Goal: Communication & Community: Share content

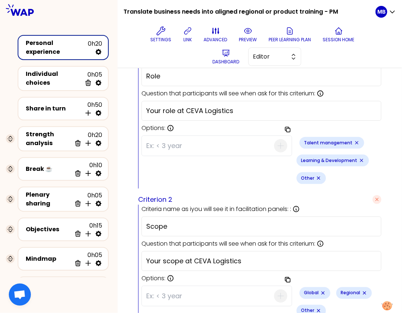
scroll to position [295, 0]
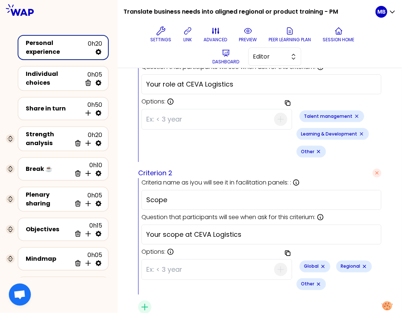
click at [320, 283] on icon "Remove small badge" at bounding box center [319, 284] width 3 height 3
click at [168, 259] on input at bounding box center [210, 268] width 128 height 19
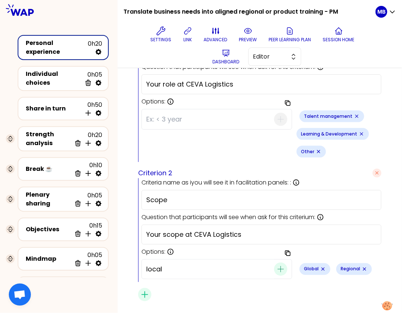
type input "local"
click at [277, 265] on icon "button" at bounding box center [281, 269] width 9 height 9
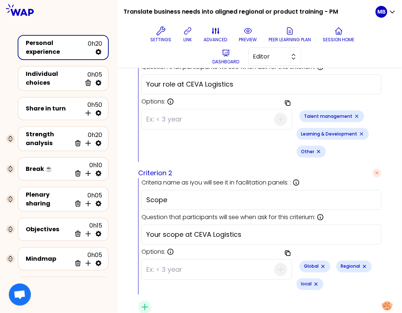
click at [167, 260] on input at bounding box center [210, 269] width 128 height 19
type input "Other"
click at [242, 32] on button "preview" at bounding box center [249, 35] width 24 height 22
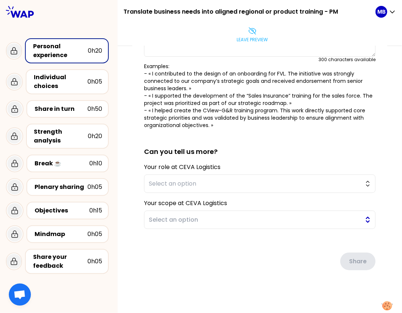
click at [211, 217] on span "Select an option" at bounding box center [255, 219] width 212 height 9
click at [127, 226] on div "saved You have all played a key role in creating aligned training offers, by id…" at bounding box center [260, 123] width 285 height 382
click at [252, 39] on p "Leave preview" at bounding box center [252, 40] width 31 height 6
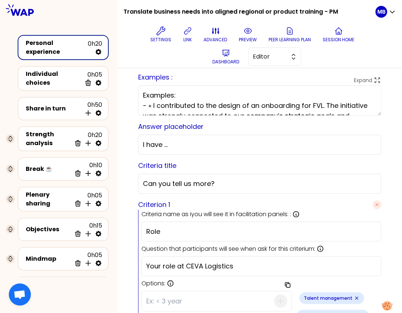
scroll to position [308, 0]
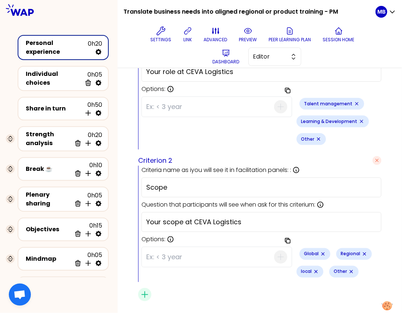
click at [319, 269] on icon "Remove small badge" at bounding box center [316, 272] width 6 height 6
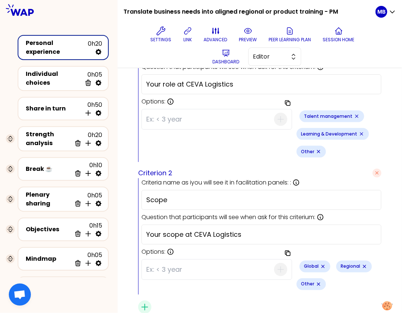
click at [320, 283] on icon "Remove small badge" at bounding box center [319, 284] width 3 height 3
click at [146, 259] on div at bounding box center [217, 269] width 151 height 20
click at [150, 259] on input at bounding box center [210, 268] width 128 height 19
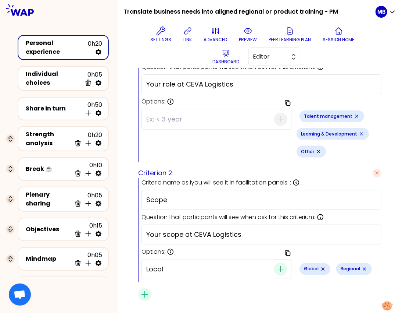
type input "Local"
click at [277, 265] on icon "button" at bounding box center [281, 269] width 9 height 9
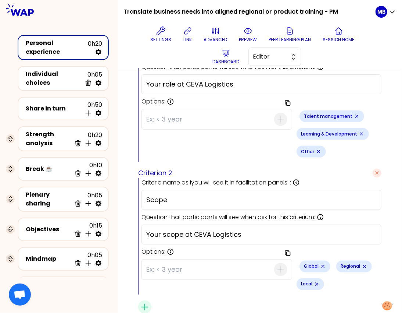
click at [173, 260] on input at bounding box center [210, 269] width 128 height 19
type input "Other"
click at [246, 34] on icon at bounding box center [248, 30] width 9 height 9
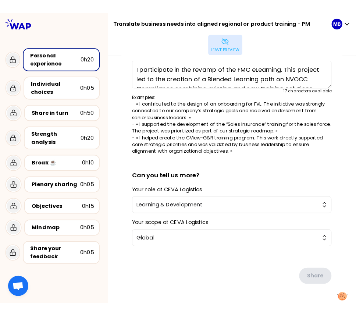
scroll to position [0, 0]
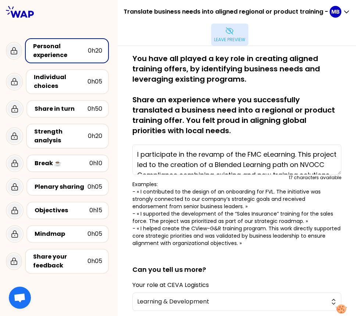
click at [224, 29] on button "Leave preview" at bounding box center [229, 35] width 37 height 22
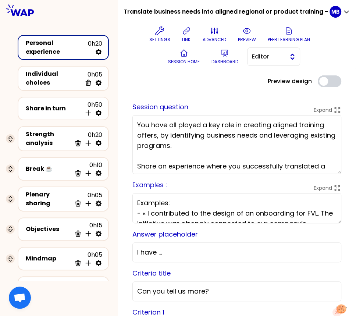
click at [256, 52] on span "Editor" at bounding box center [268, 56] width 33 height 9
click at [258, 88] on li "Facilitator" at bounding box center [274, 87] width 52 height 12
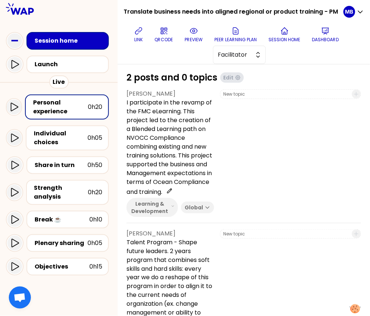
scroll to position [63, 0]
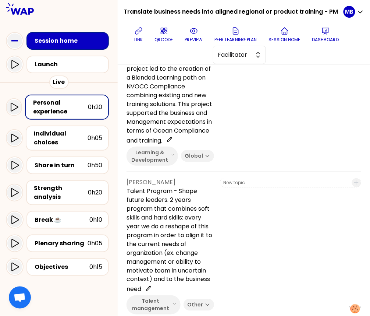
scroll to position [306, 0]
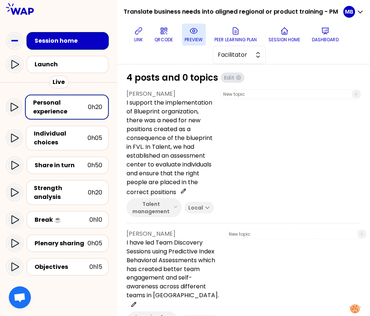
click at [195, 35] on icon at bounding box center [193, 30] width 9 height 9
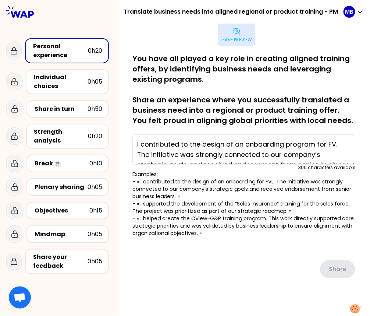
type textarea "I support the implementation of Blueprint organization, there was a need for ne…"
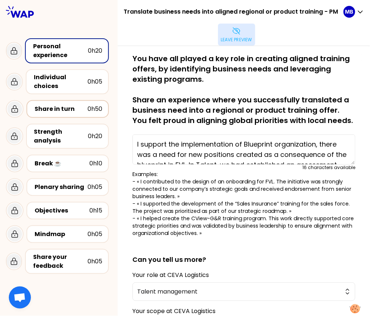
click at [70, 112] on div "Share in turn" at bounding box center [61, 108] width 53 height 9
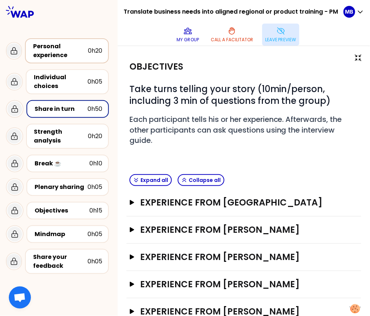
click at [53, 46] on div "Personal experience" at bounding box center [60, 51] width 55 height 18
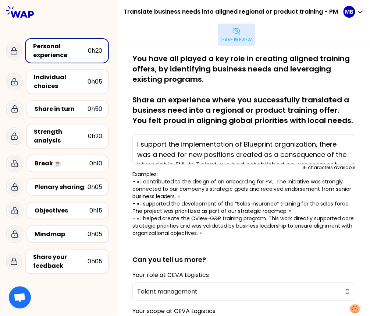
scroll to position [99, 0]
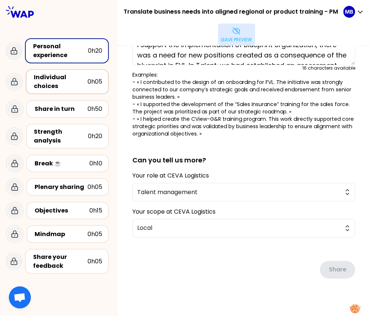
click at [60, 73] on div "Individual choices" at bounding box center [61, 82] width 54 height 18
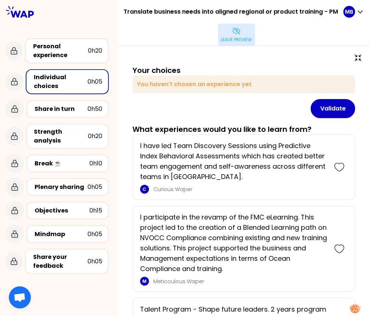
click at [230, 42] on p "Leave preview" at bounding box center [236, 40] width 31 height 6
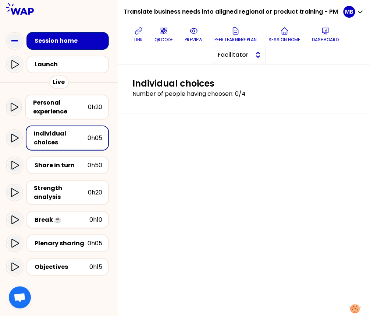
click at [235, 57] on span "Facilitator" at bounding box center [234, 54] width 33 height 9
click at [174, 142] on div "Individual choices Number of people having choosen: 0/4" at bounding box center [244, 189] width 252 height 251
click at [236, 57] on span "Facilitator" at bounding box center [234, 54] width 33 height 9
click at [234, 77] on li "Editor" at bounding box center [239, 73] width 52 height 12
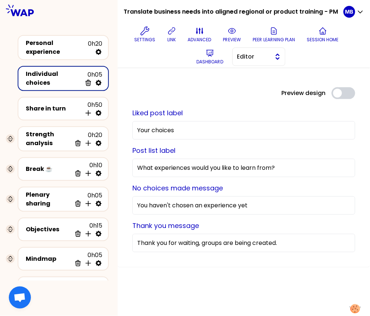
click at [244, 51] on button "Editor" at bounding box center [259, 56] width 53 height 18
click at [245, 86] on li "Facilitator" at bounding box center [259, 87] width 52 height 12
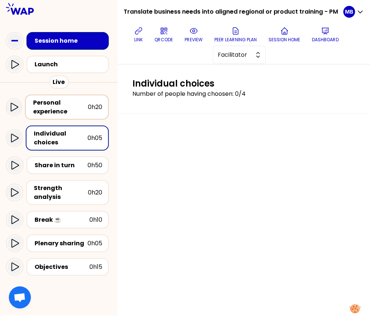
click at [58, 102] on div "Personal experience" at bounding box center [60, 107] width 55 height 18
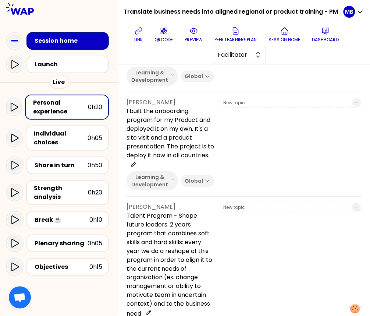
scroll to position [411, 0]
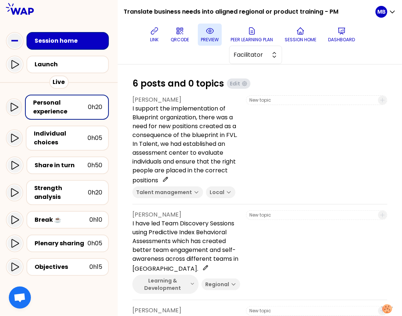
click at [203, 35] on button "preview" at bounding box center [210, 35] width 24 height 22
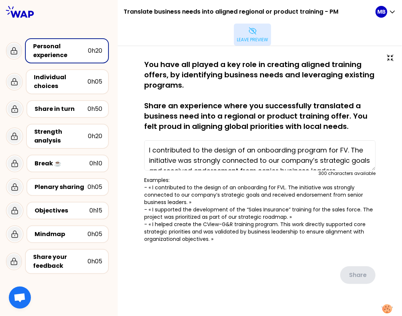
type textarea "I support the implementation of Blueprint organization, there was a need for ne…"
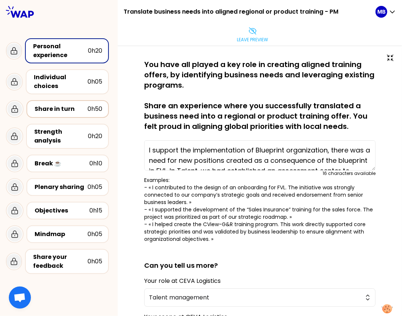
click at [60, 111] on div "Share in turn" at bounding box center [61, 108] width 53 height 9
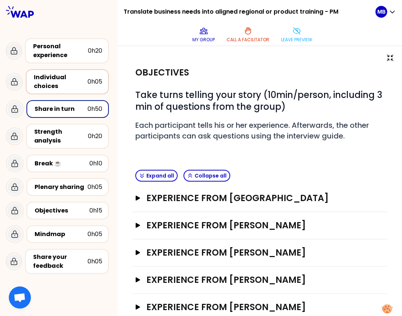
click at [64, 84] on div "Individual choices" at bounding box center [61, 82] width 54 height 18
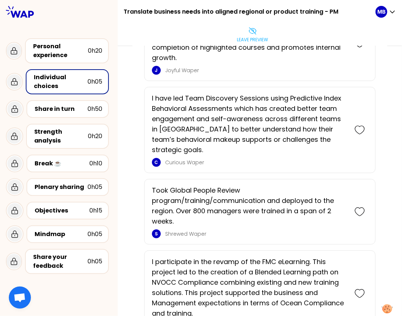
scroll to position [149, 0]
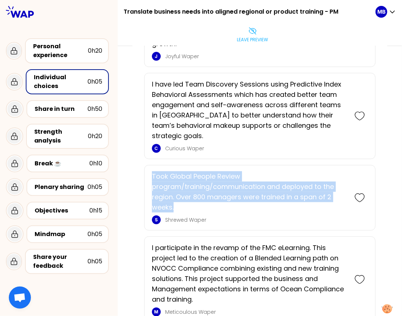
drag, startPoint x: 153, startPoint y: 165, endPoint x: 190, endPoint y: 194, distance: 46.7
click at [190, 194] on p "Took Global People Review program/training/communication and deployed to the re…" at bounding box center [249, 191] width 195 height 41
drag, startPoint x: 152, startPoint y: 162, endPoint x: 188, endPoint y: 195, distance: 48.7
click at [188, 195] on p "Took Global People Review program/training/communication and deployed to the re…" at bounding box center [249, 191] width 195 height 41
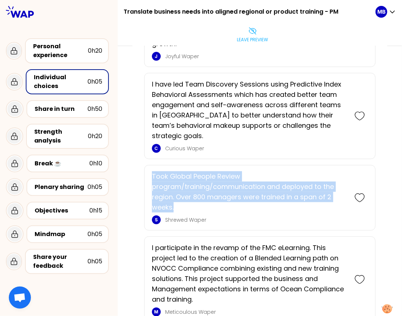
click at [188, 195] on p "Took Global People Review program/training/communication and deployed to the re…" at bounding box center [249, 191] width 195 height 41
drag, startPoint x: 151, startPoint y: 164, endPoint x: 181, endPoint y: 193, distance: 41.9
click at [181, 193] on div "Took Global People Review program/training/communication and deployed to the re…" at bounding box center [259, 197] width 231 height 65
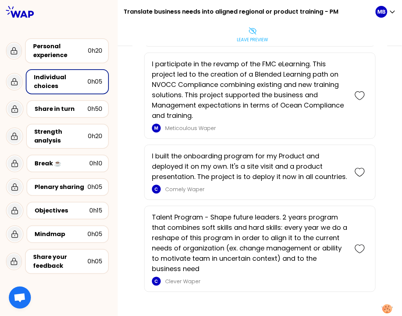
scroll to position [334, 0]
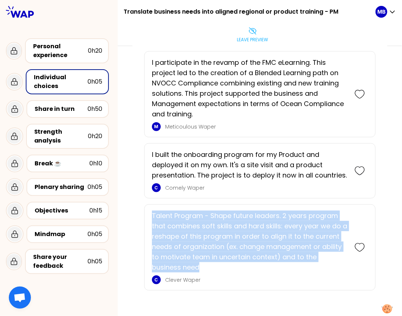
drag, startPoint x: 151, startPoint y: 201, endPoint x: 191, endPoint y: 253, distance: 65.3
click at [191, 253] on div "Talent Program - Shape future leaders. 2 years program that combines soft skill…" at bounding box center [259, 247] width 231 height 86
click at [194, 234] on p "Talent Program - Shape future leaders. 2 years program that combines soft skill…" at bounding box center [249, 241] width 195 height 62
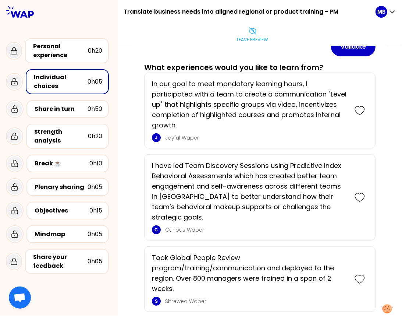
scroll to position [59, 0]
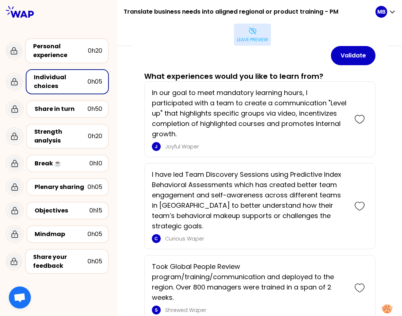
click at [245, 33] on button "Leave preview" at bounding box center [252, 35] width 37 height 22
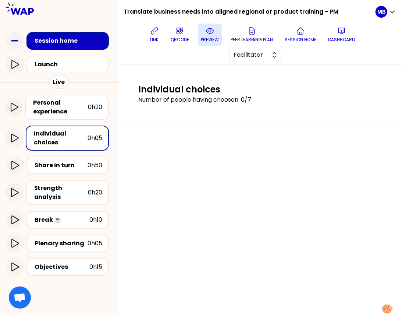
click at [212, 37] on p "preview" at bounding box center [210, 40] width 18 height 6
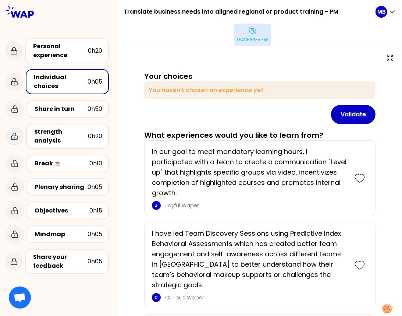
click at [248, 37] on p "Leave preview" at bounding box center [252, 40] width 31 height 6
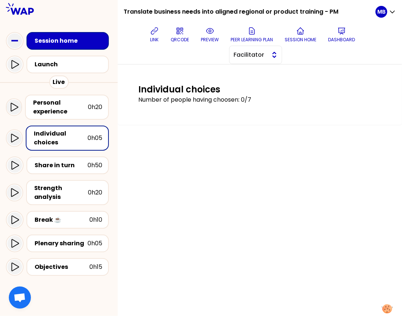
click at [243, 57] on span "Facilitator" at bounding box center [250, 54] width 33 height 9
click at [241, 72] on li "Editor" at bounding box center [256, 73] width 52 height 12
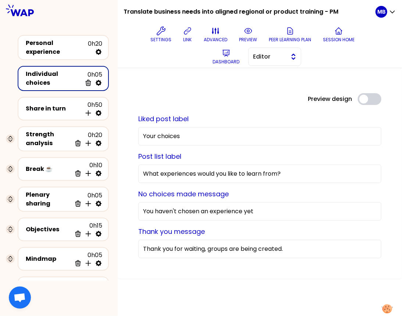
click at [249, 56] on button "Editor" at bounding box center [274, 56] width 53 height 18
click at [256, 56] on span "Editor" at bounding box center [269, 56] width 33 height 9
click at [265, 66] on div "Settings link advanced preview Peer learning plan Session home Dashboard Editor" at bounding box center [253, 46] width 246 height 44
click at [266, 56] on span "Editor" at bounding box center [269, 56] width 33 height 9
click at [265, 86] on span "Facilitator" at bounding box center [279, 86] width 32 height 9
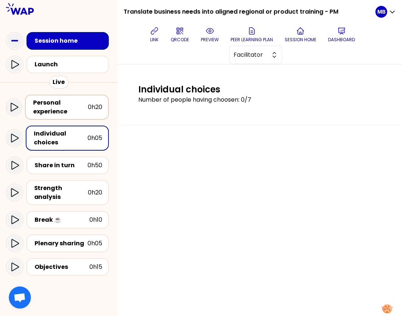
click at [58, 113] on div "Personal experience" at bounding box center [60, 107] width 55 height 18
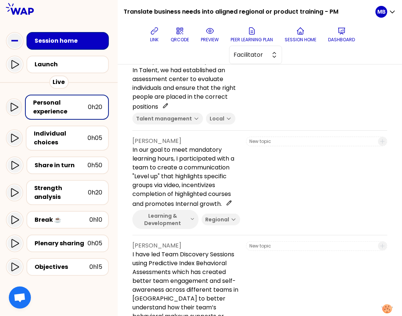
scroll to position [9, 0]
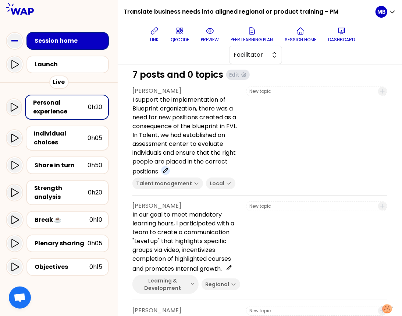
click at [166, 171] on icon at bounding box center [165, 170] width 4 height 4
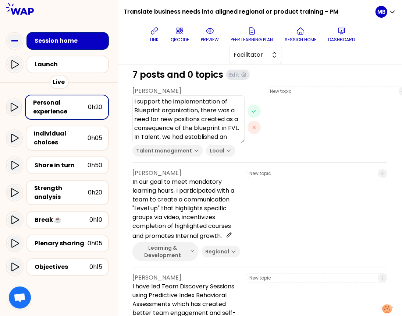
click at [178, 125] on textarea "I support the implementation of Blueprint organization, there was a need for ne…" at bounding box center [188, 119] width 112 height 48
click at [251, 112] on icon "button" at bounding box center [254, 111] width 6 height 6
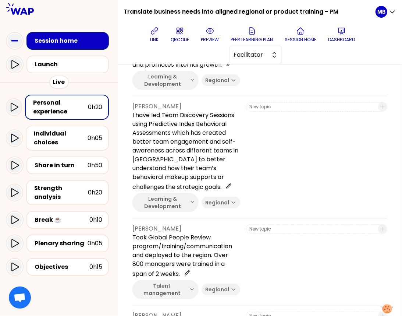
scroll to position [214, 0]
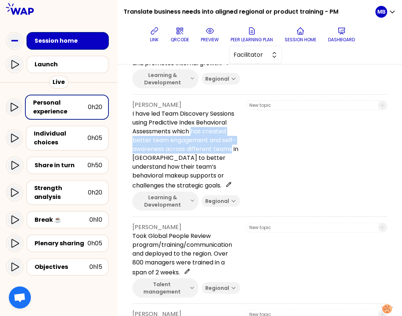
drag, startPoint x: 192, startPoint y: 130, endPoint x: 231, endPoint y: 146, distance: 42.6
click at [231, 146] on p "I have led Team Discovery Sessions using Predictive Index Behavioral Assessment…" at bounding box center [186, 149] width 108 height 81
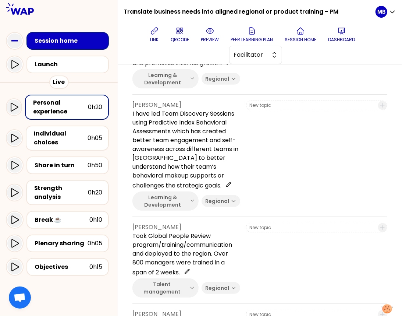
click at [241, 155] on div "Vanessa Sanchez I have led Team Discovery Sessions using Predictive Index Behav…" at bounding box center [259, 158] width 255 height 116
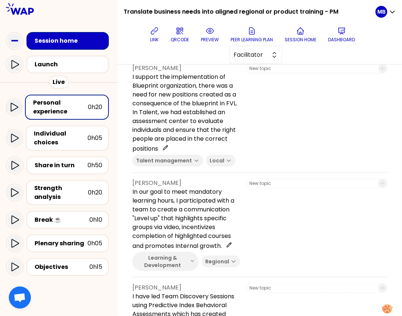
scroll to position [0, 0]
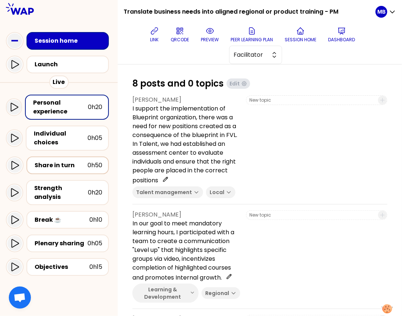
click at [70, 164] on div "Share in turn" at bounding box center [61, 165] width 53 height 9
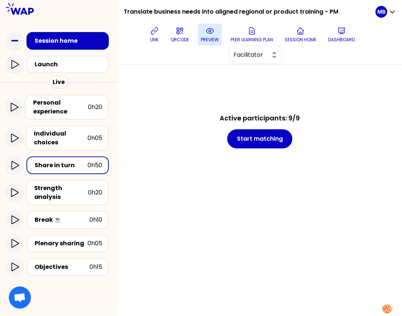
click at [210, 31] on icon at bounding box center [210, 31] width 2 height 2
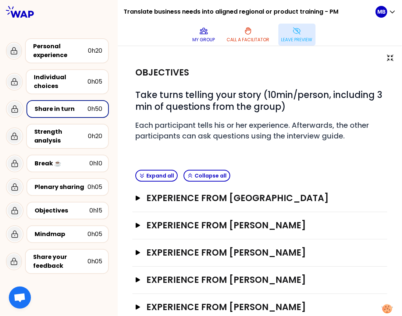
scroll to position [17, 0]
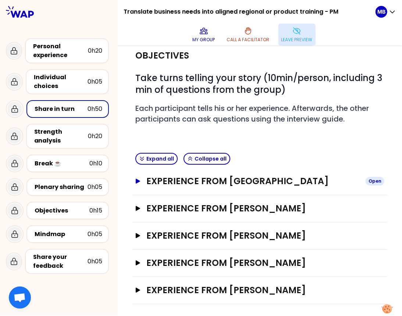
click at [149, 183] on h3 "Experience from Marine Bourgeaud" at bounding box center [252, 181] width 213 height 12
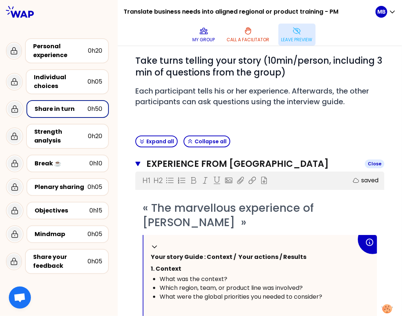
scroll to position [48, 0]
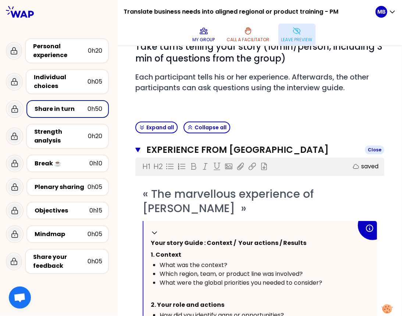
click at [138, 149] on icon "button" at bounding box center [137, 150] width 5 height 4
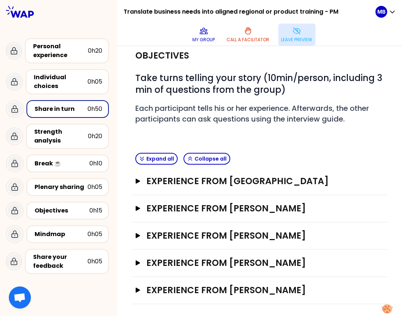
scroll to position [0, 0]
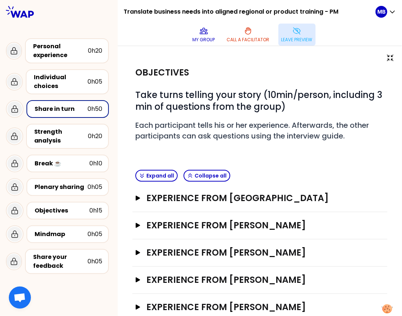
click at [290, 30] on button "Leave preview" at bounding box center [297, 35] width 37 height 22
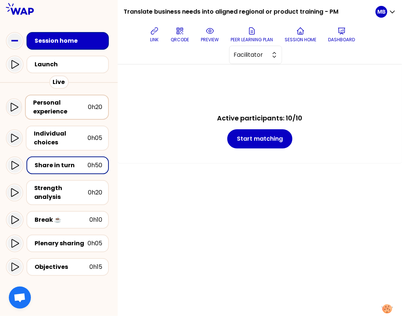
click at [65, 104] on div "Personal experience" at bounding box center [60, 107] width 55 height 18
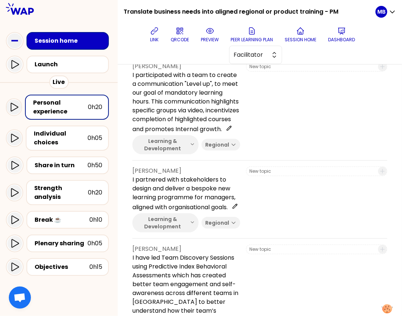
scroll to position [225, 0]
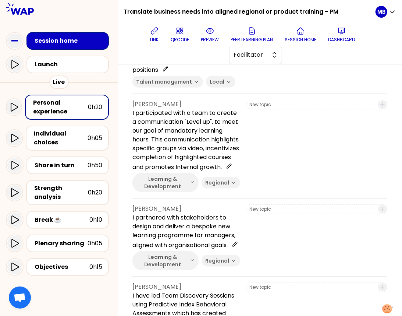
click at [167, 137] on p "I participated with a team to create a communication "Level up", to meet our go…" at bounding box center [186, 140] width 108 height 63
